Goal: Use online tool/utility: Utilize a website feature to perform a specific function

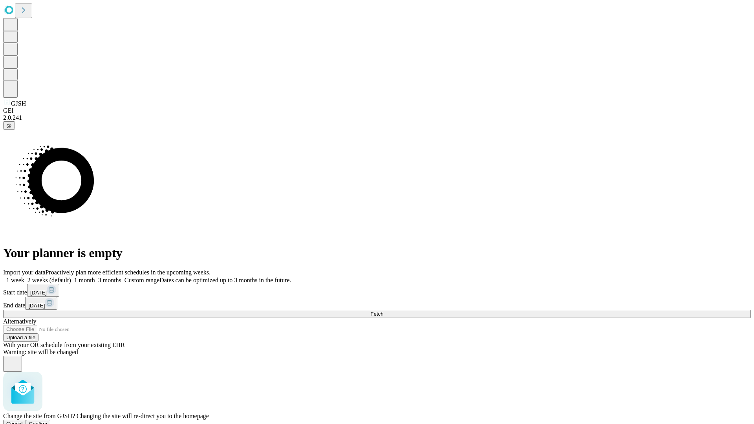
click at [48, 421] on span "Confirm" at bounding box center [38, 424] width 18 height 6
click at [71, 277] on label "2 weeks (default)" at bounding box center [47, 280] width 47 height 7
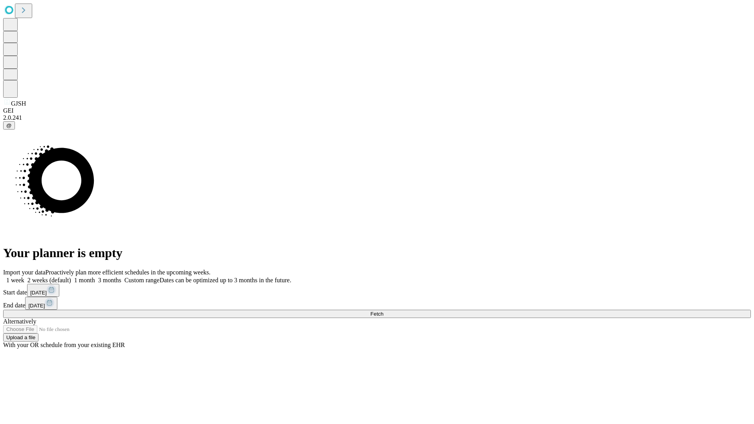
click at [383, 311] on span "Fetch" at bounding box center [376, 314] width 13 height 6
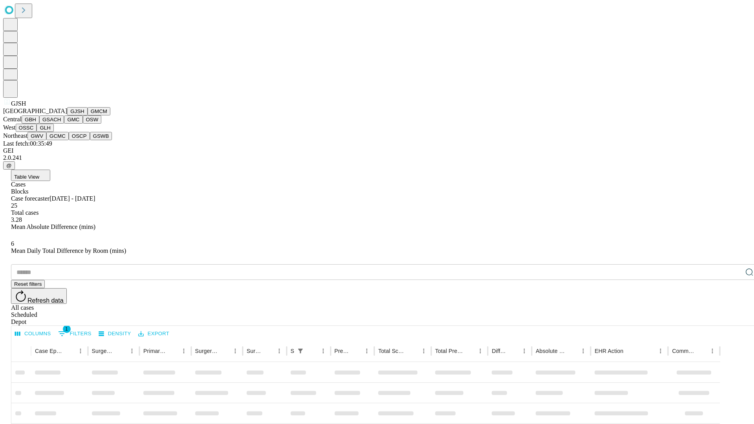
click at [88, 115] on button "GMCM" at bounding box center [99, 111] width 23 height 8
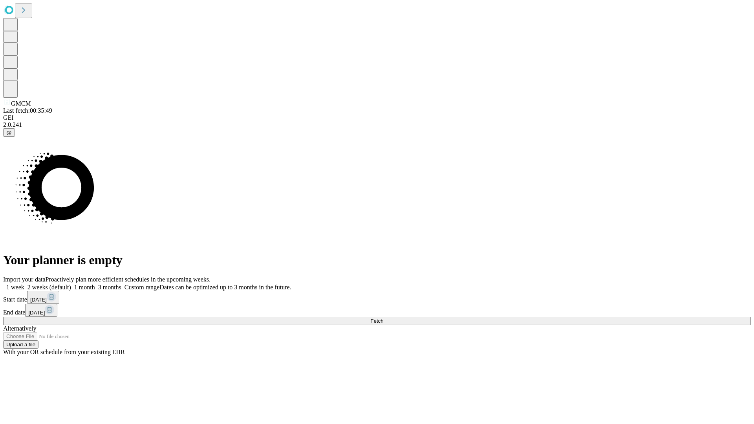
click at [71, 284] on label "2 weeks (default)" at bounding box center [47, 287] width 47 height 7
click at [383, 318] on span "Fetch" at bounding box center [376, 321] width 13 height 6
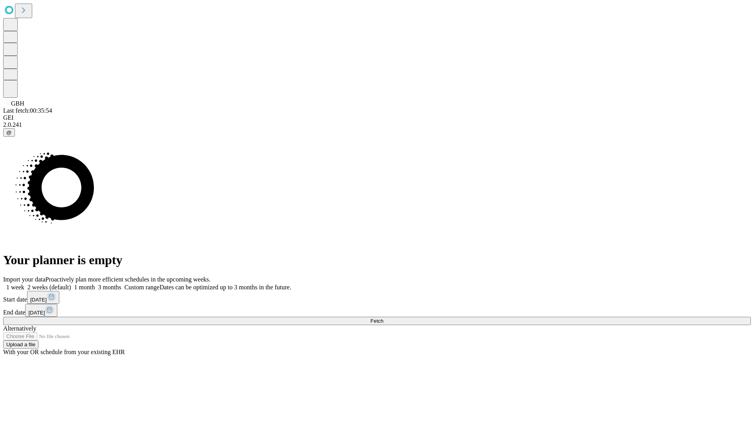
click at [71, 284] on label "2 weeks (default)" at bounding box center [47, 287] width 47 height 7
click at [383, 318] on span "Fetch" at bounding box center [376, 321] width 13 height 6
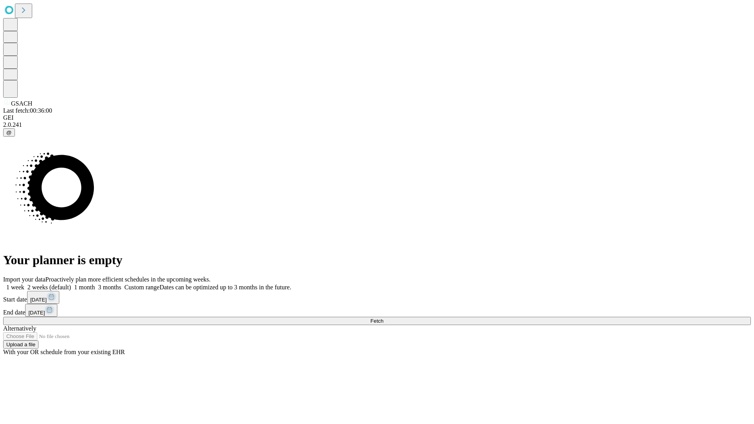
click at [383, 318] on span "Fetch" at bounding box center [376, 321] width 13 height 6
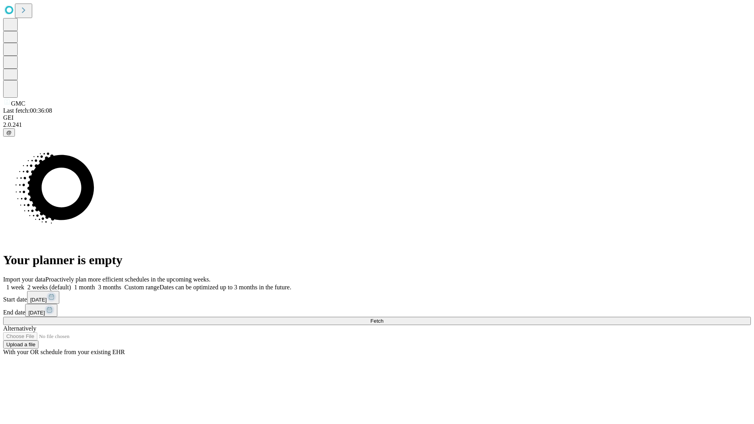
click at [383, 318] on span "Fetch" at bounding box center [376, 321] width 13 height 6
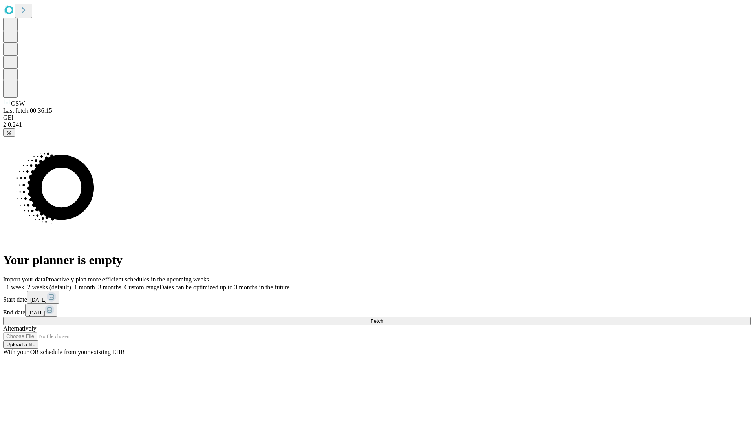
click at [71, 284] on label "2 weeks (default)" at bounding box center [47, 287] width 47 height 7
click at [383, 318] on span "Fetch" at bounding box center [376, 321] width 13 height 6
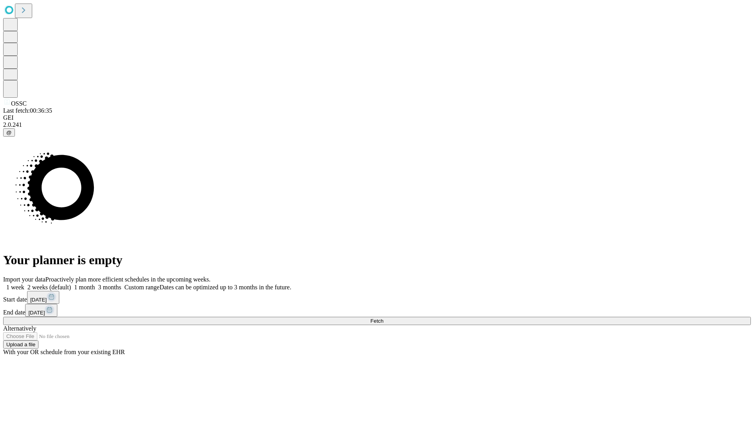
click at [71, 284] on label "2 weeks (default)" at bounding box center [47, 287] width 47 height 7
click at [383, 318] on span "Fetch" at bounding box center [376, 321] width 13 height 6
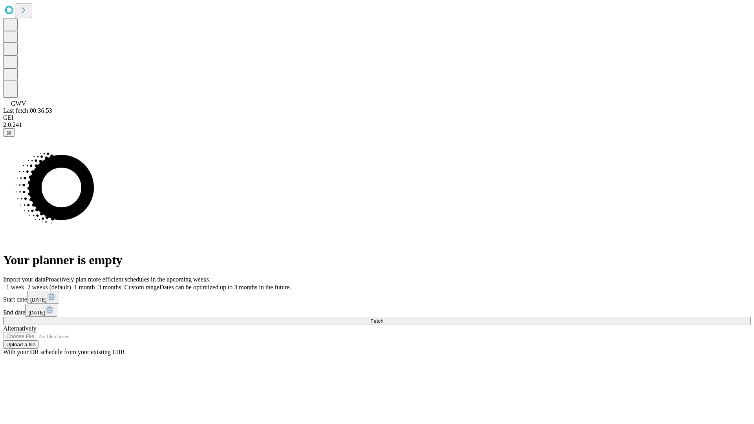
click at [71, 284] on label "2 weeks (default)" at bounding box center [47, 287] width 47 height 7
click at [383, 318] on span "Fetch" at bounding box center [376, 321] width 13 height 6
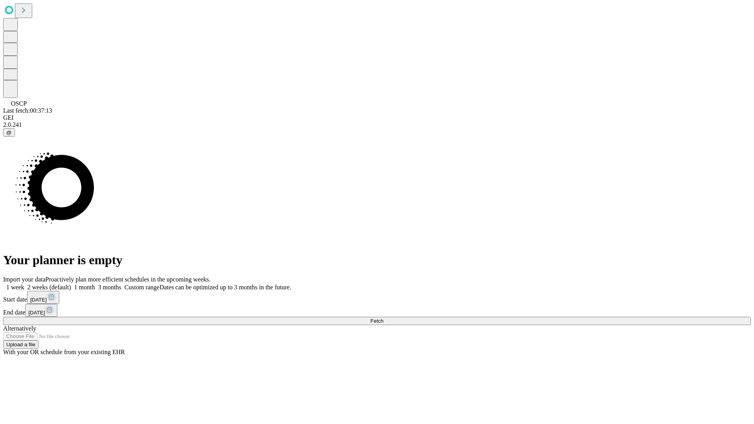
click at [71, 284] on label "2 weeks (default)" at bounding box center [47, 287] width 47 height 7
click at [383, 318] on span "Fetch" at bounding box center [376, 321] width 13 height 6
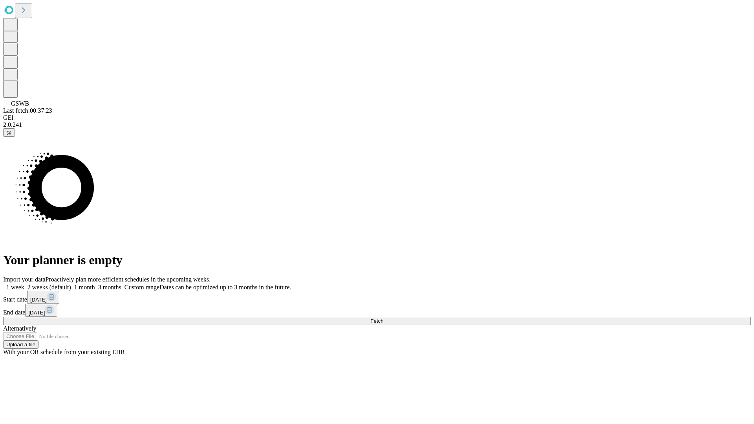
click at [71, 284] on label "2 weeks (default)" at bounding box center [47, 287] width 47 height 7
click at [383, 318] on span "Fetch" at bounding box center [376, 321] width 13 height 6
